Goal: Transaction & Acquisition: Purchase product/service

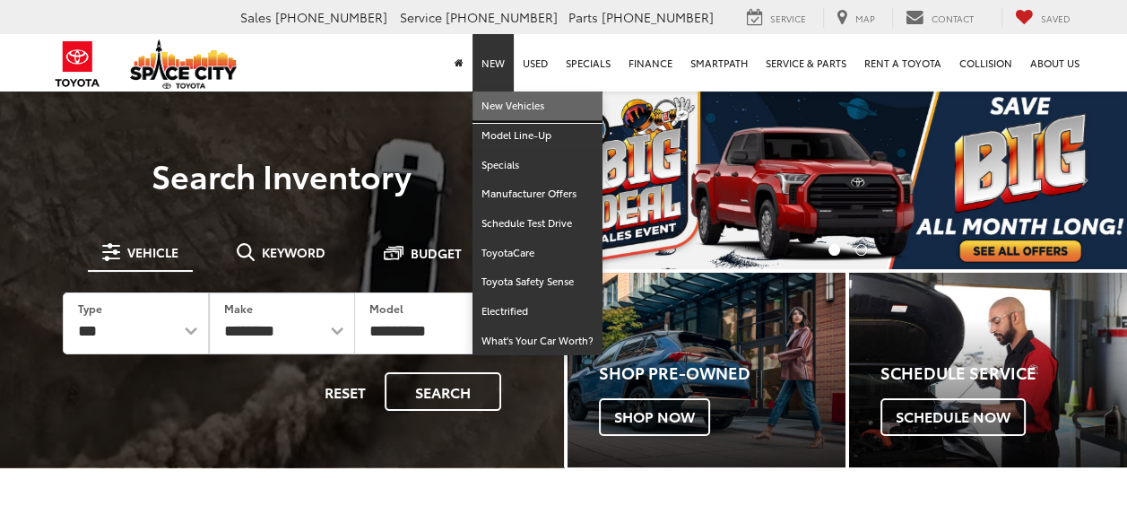
click at [505, 104] on link "New Vehicles" at bounding box center [537, 106] width 130 height 30
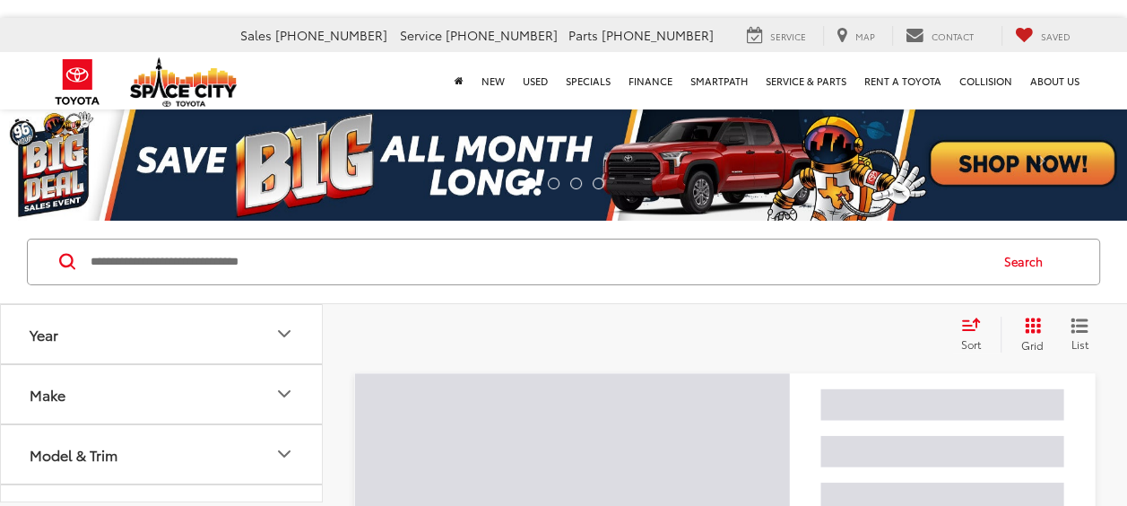
click at [255, 262] on input "Search by Make, Model, or Keyword" at bounding box center [538, 261] width 898 height 43
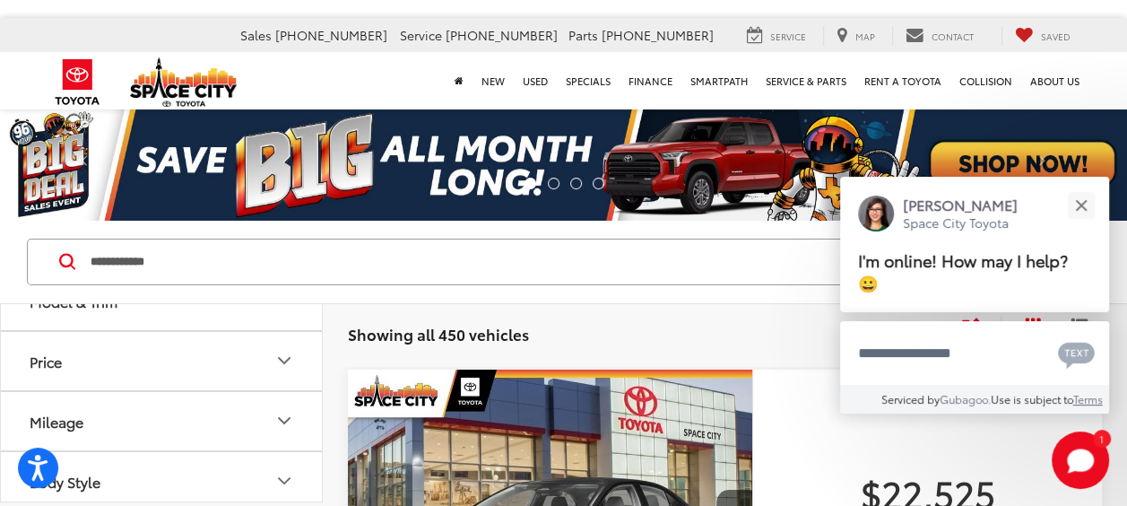
scroll to position [164, 0]
type input "**********"
click at [1087, 203] on button "Close" at bounding box center [1080, 205] width 39 height 39
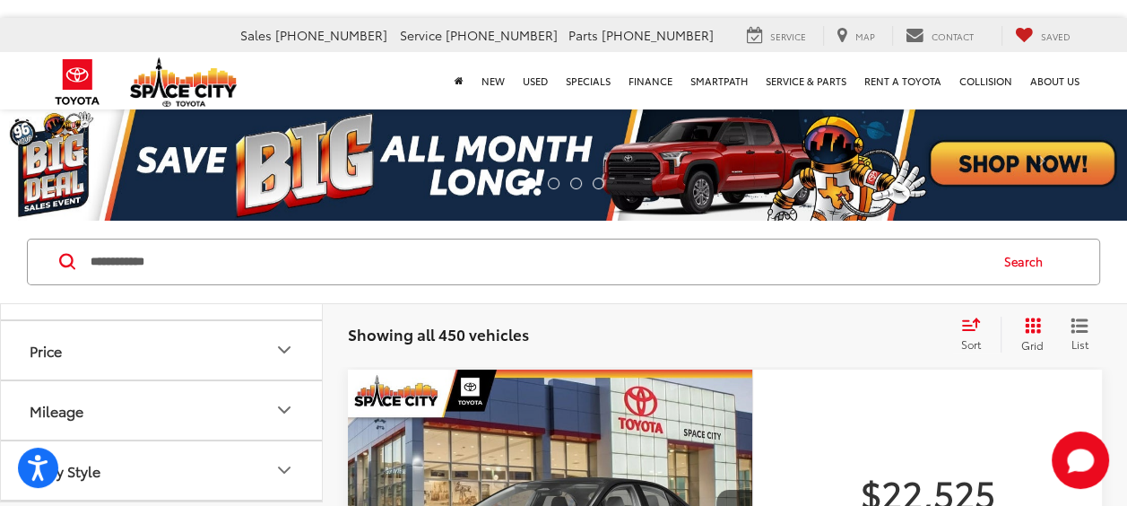
drag, startPoint x: 1035, startPoint y: 267, endPoint x: 881, endPoint y: 267, distance: 153.3
click at [1035, 267] on button "Search" at bounding box center [1028, 261] width 82 height 45
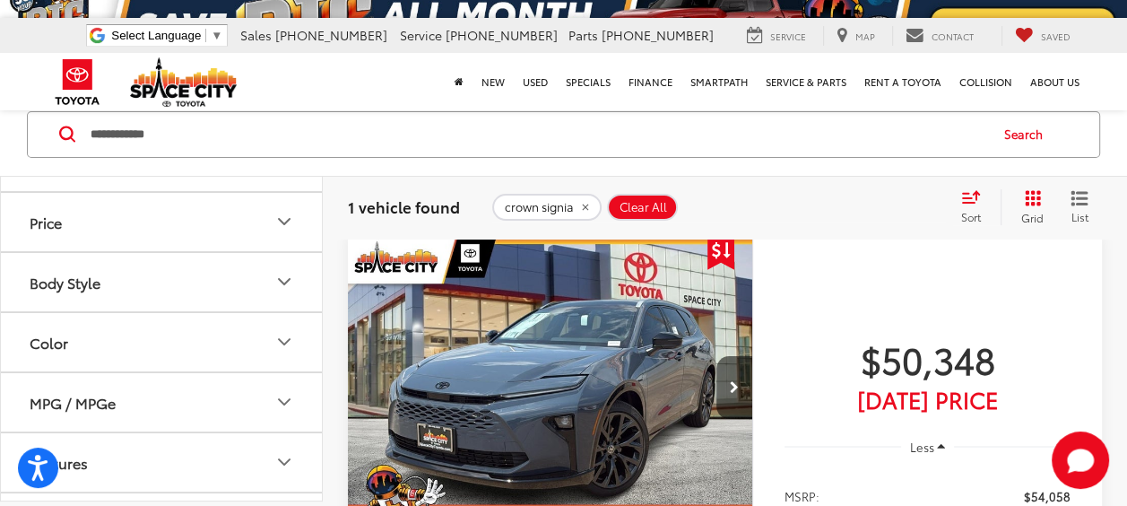
scroll to position [134, 0]
click at [627, 367] on img "2025 Toyota Crown Signia Limited 0" at bounding box center [550, 388] width 407 height 305
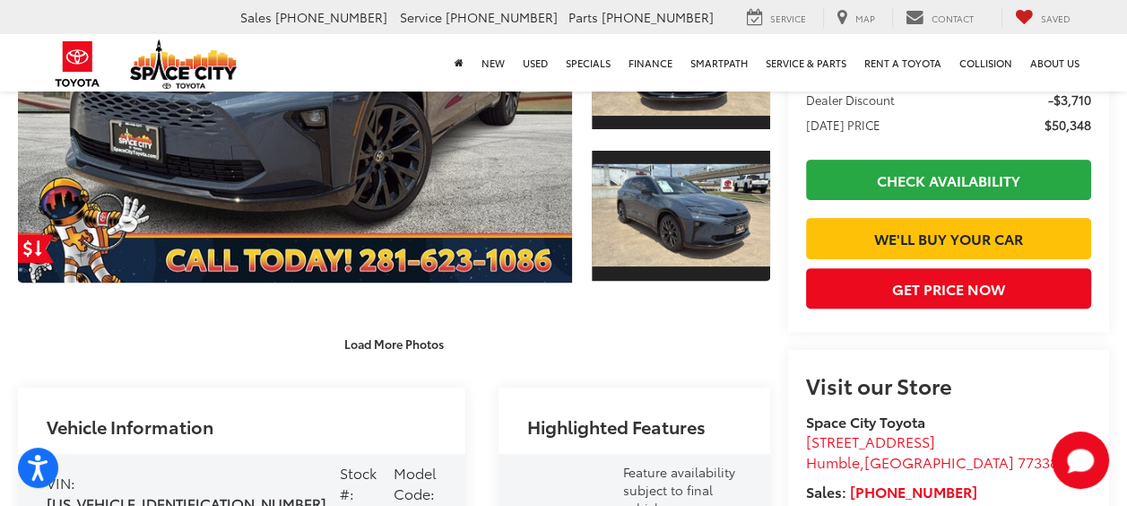
scroll to position [480, 0]
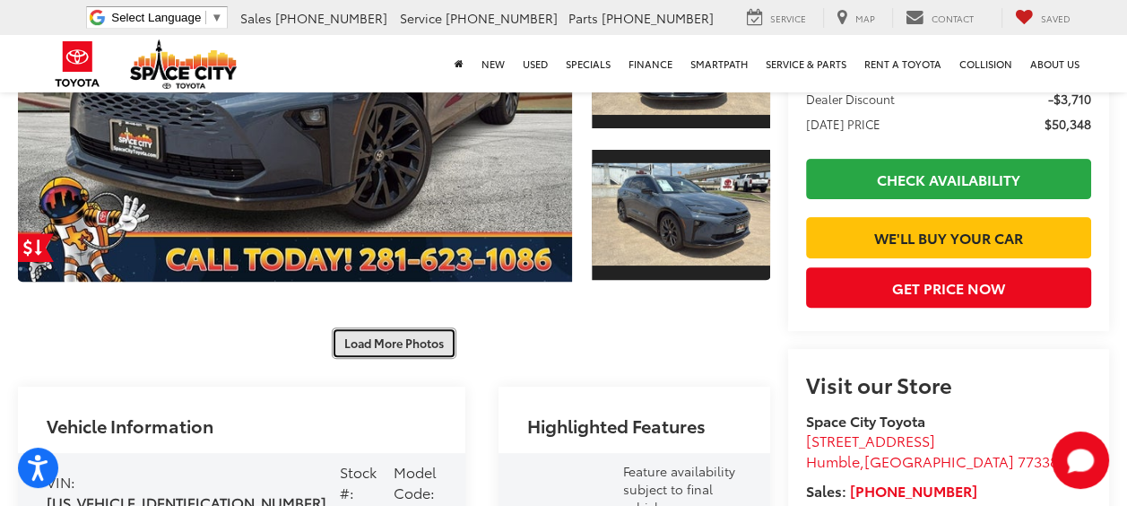
click at [376, 327] on button "Load More Photos" at bounding box center [394, 342] width 125 height 31
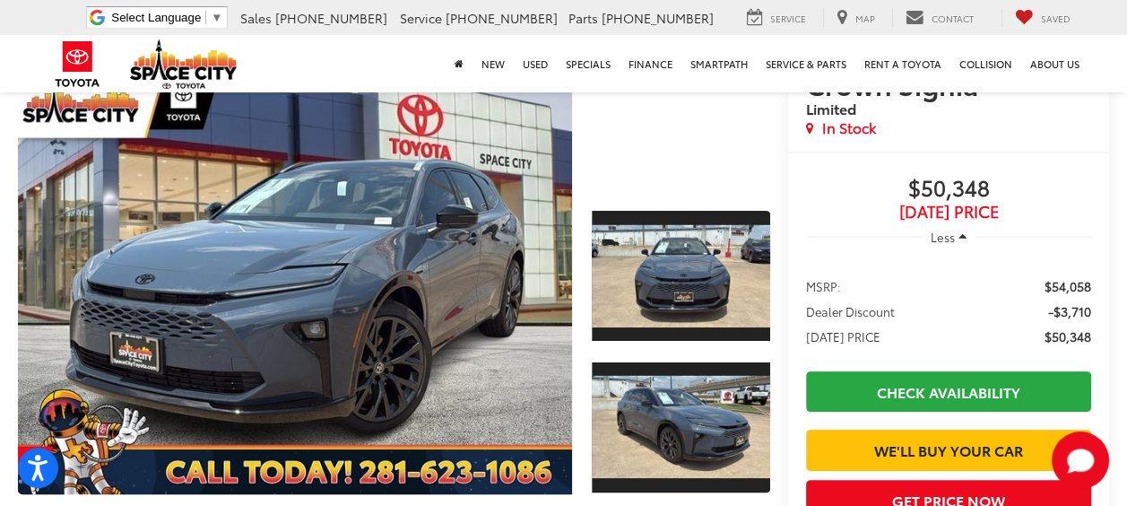
scroll to position [242, 0]
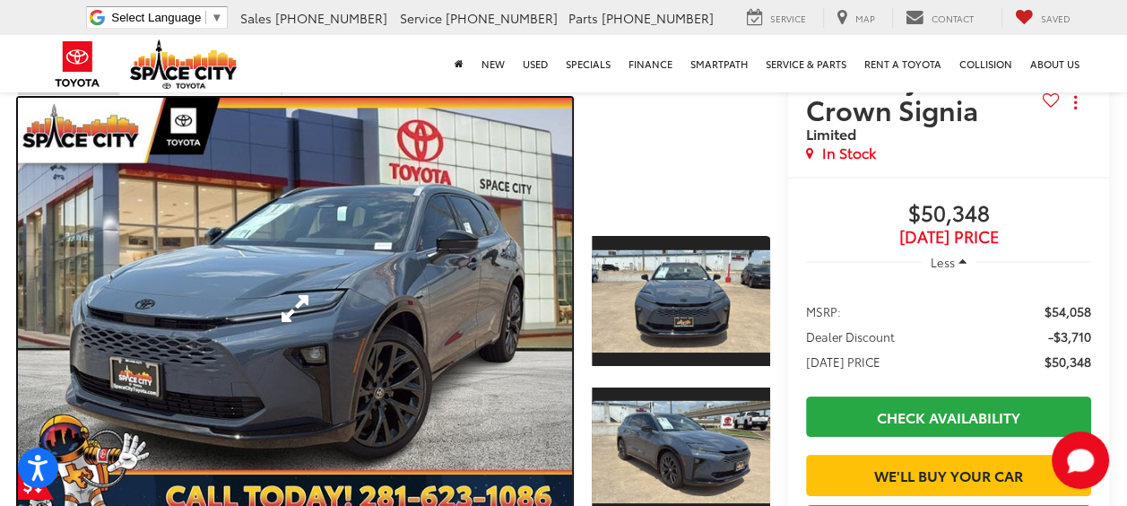
click at [473, 238] on link "Expand Photo 0" at bounding box center [295, 308] width 554 height 421
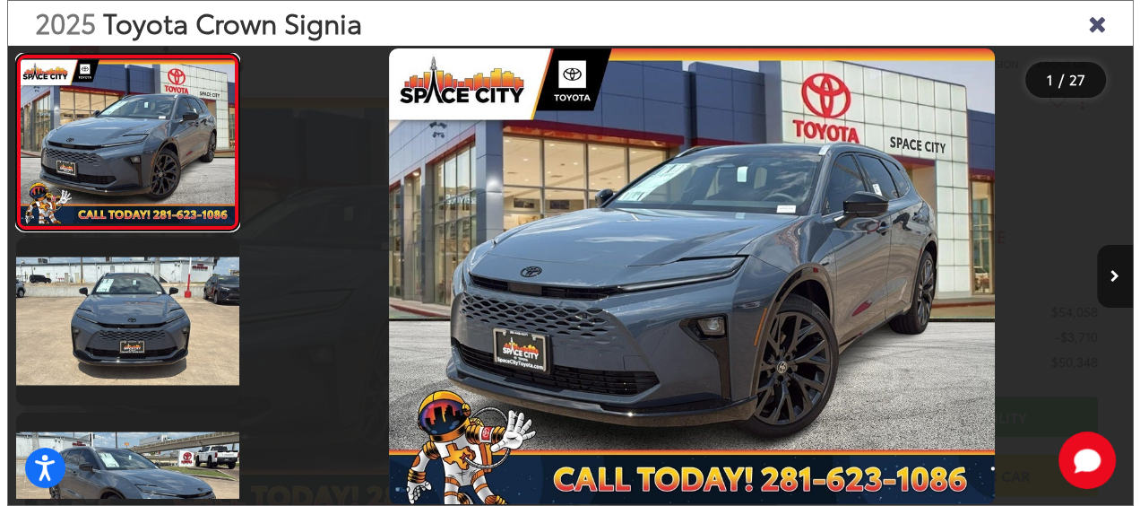
scroll to position [244, 0]
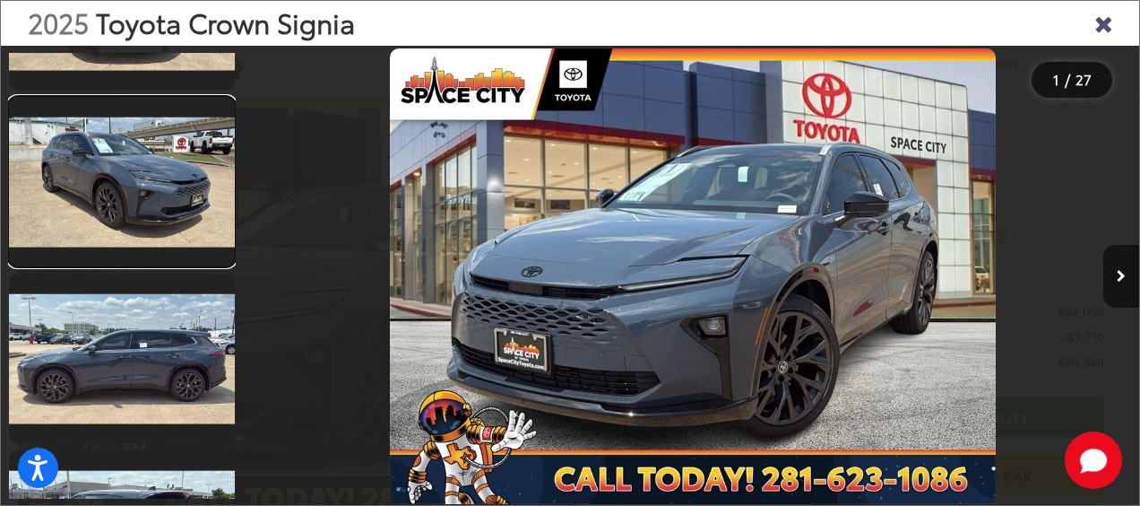
click at [130, 195] on link at bounding box center [122, 181] width 226 height 169
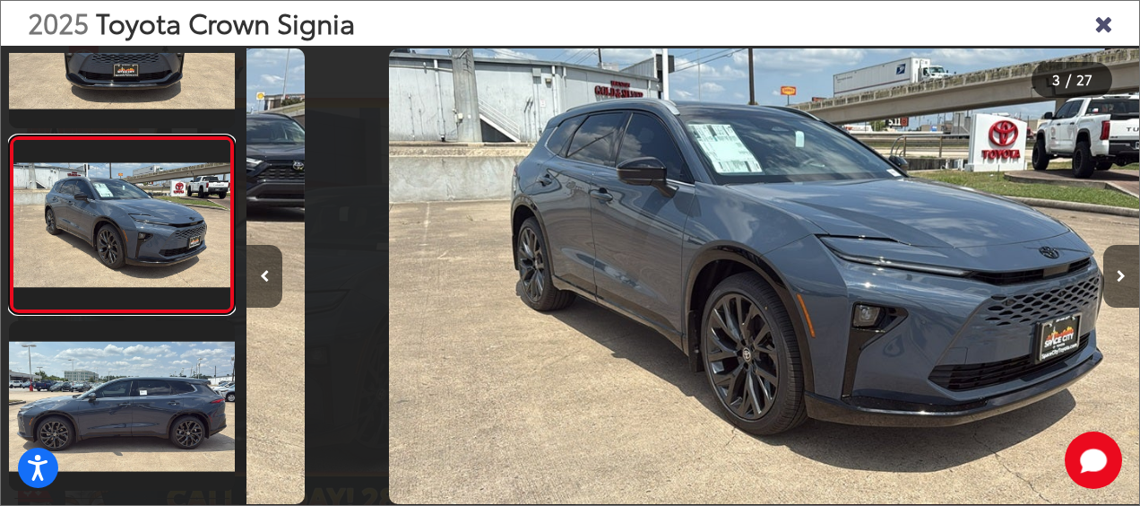
scroll to position [0, 1786]
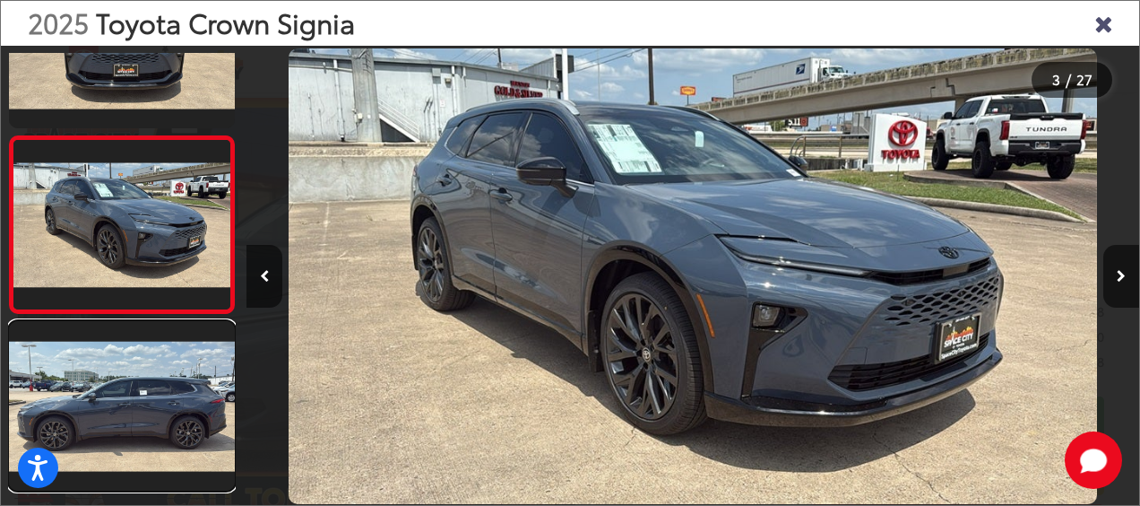
click at [51, 385] on link at bounding box center [122, 405] width 226 height 169
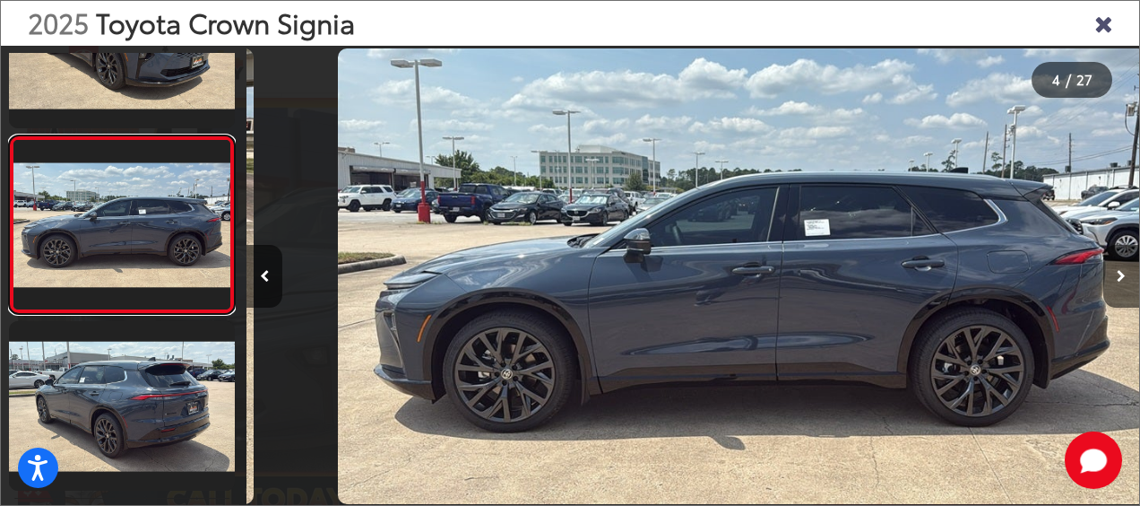
scroll to position [0, 2679]
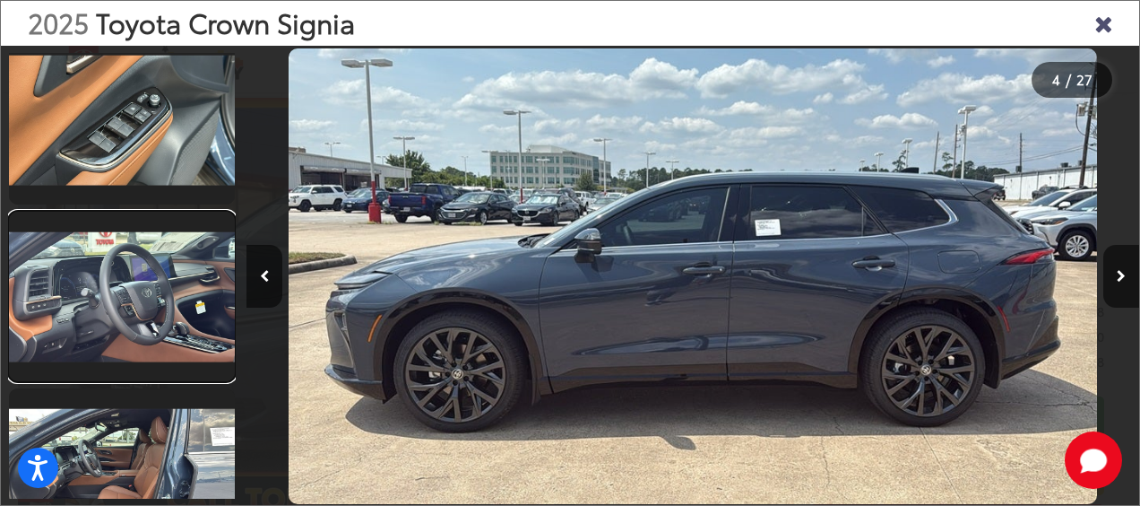
click at [131, 293] on link at bounding box center [122, 296] width 226 height 169
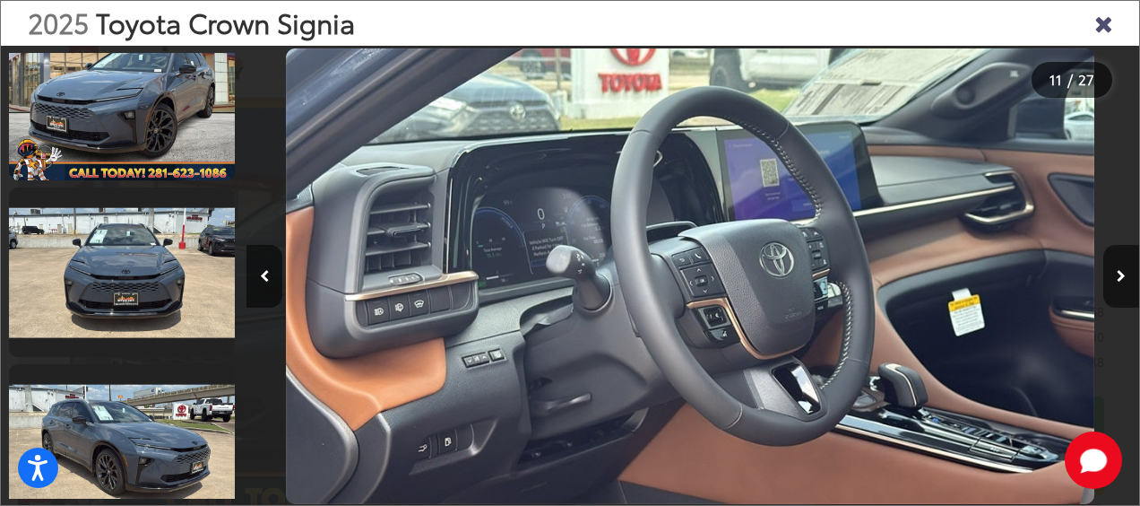
scroll to position [0, 0]
